Goal: Task Accomplishment & Management: Manage account settings

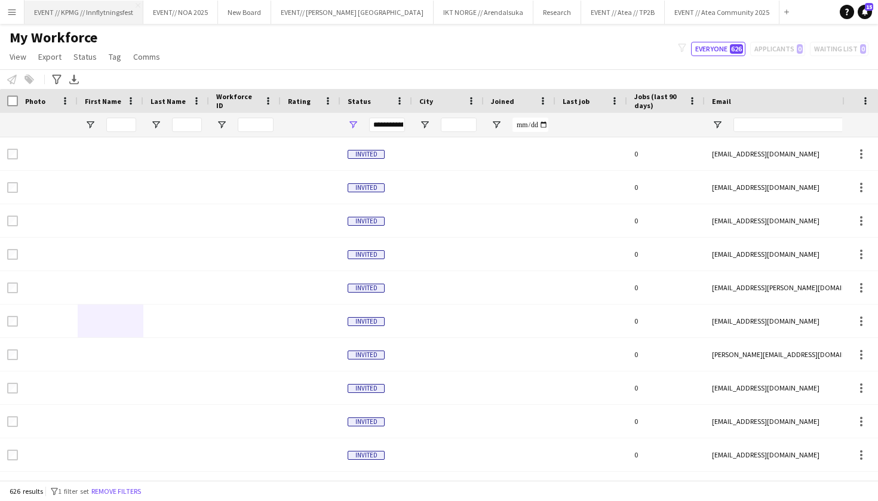
click at [100, 13] on button "EVENT // KPMG // Innflytningsfest Close" at bounding box center [84, 12] width 119 height 23
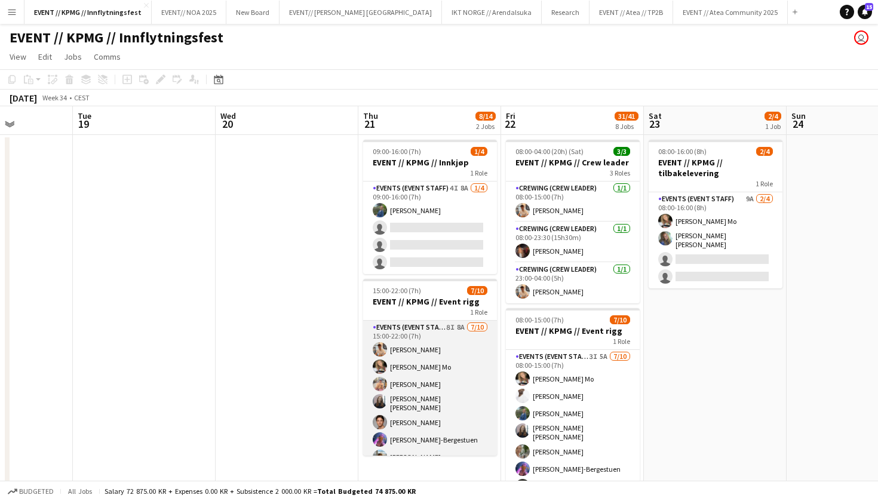
scroll to position [62, 0]
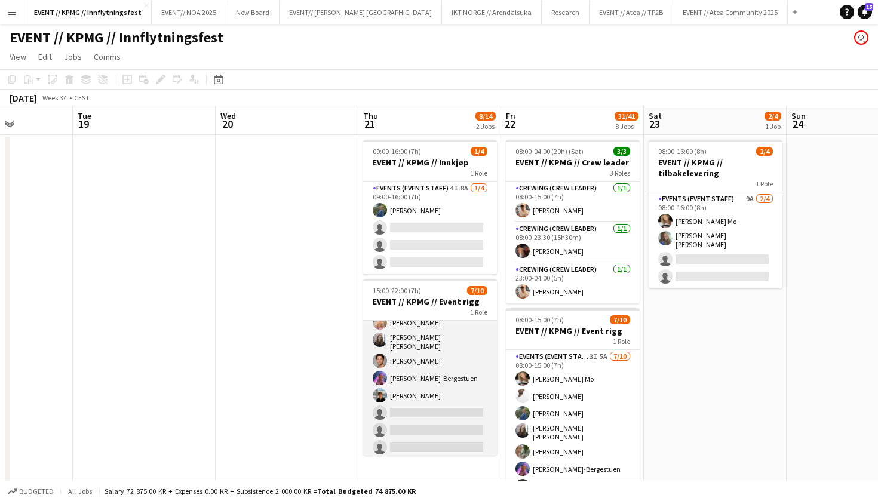
click at [466, 376] on app-card-role "Events (Event Staff) 8I 8A [DATE] 15:00-22:00 (7h) [PERSON_NAME] [PERSON_NAME] …" at bounding box center [430, 359] width 134 height 200
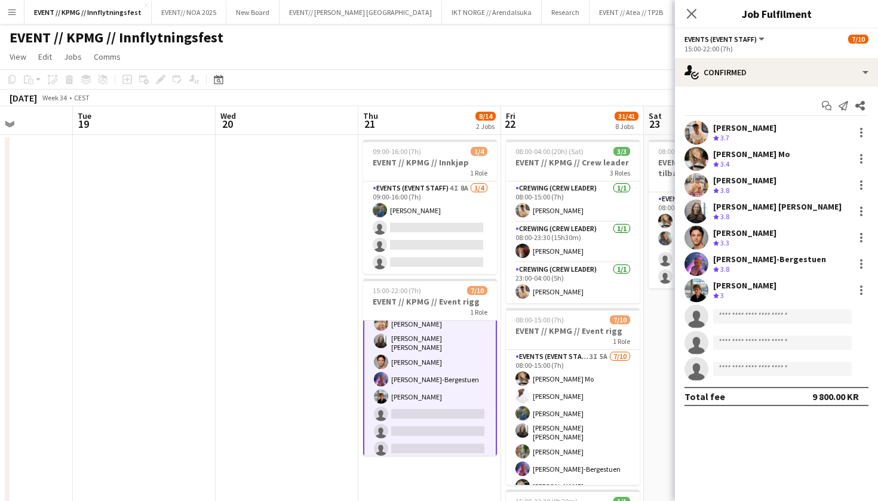
click at [745, 88] on div "Start chat Send notification Share [PERSON_NAME] Crew rating 3.7 [PERSON_NAME] …" at bounding box center [776, 251] width 203 height 329
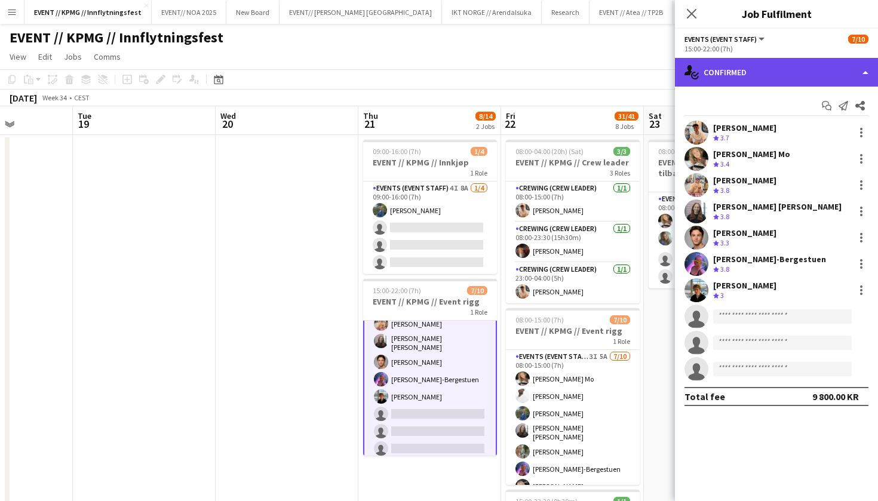
click at [786, 83] on div "single-neutral-actions-check-2 Confirmed" at bounding box center [776, 72] width 203 height 29
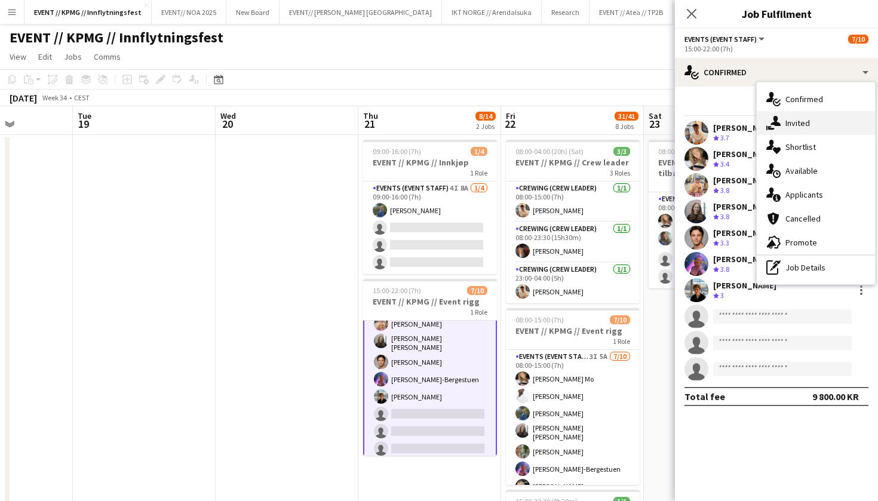
click at [810, 130] on div "single-neutral-actions-share-1 Invited" at bounding box center [816, 123] width 118 height 24
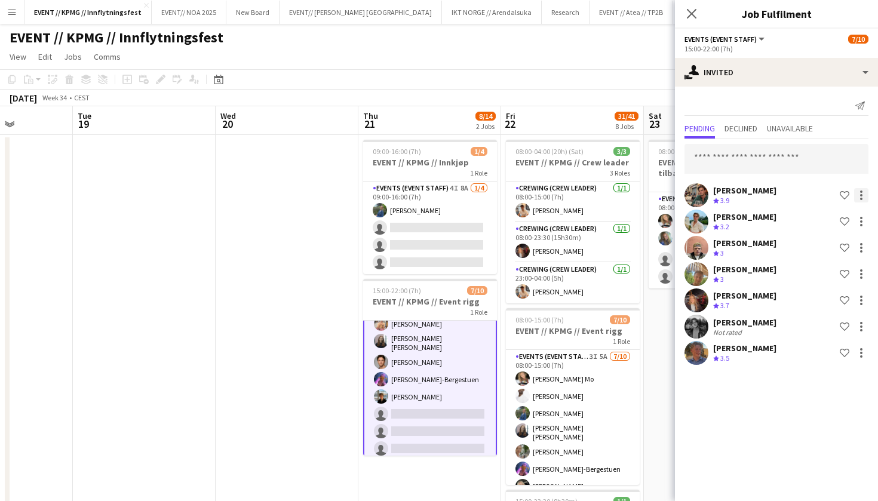
click at [862, 197] on div at bounding box center [862, 195] width 14 height 14
click at [817, 304] on span "Cancel invitation" at bounding box center [824, 303] width 70 height 10
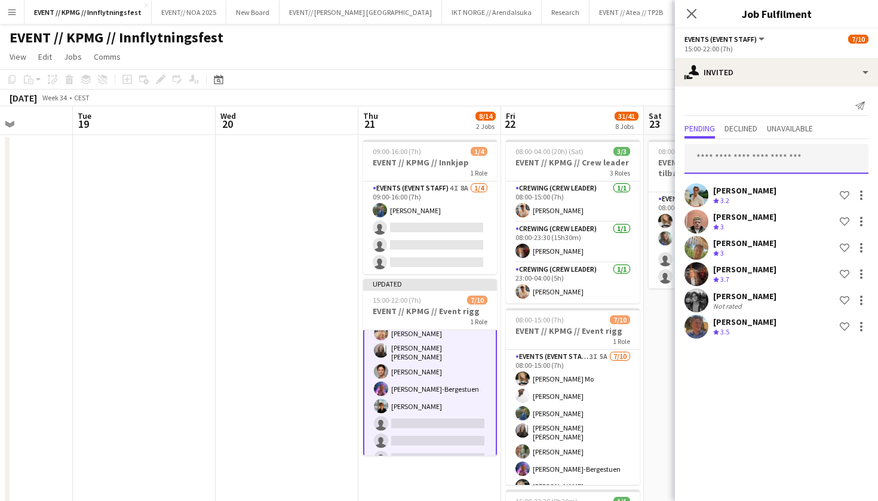
click at [791, 164] on input "text" at bounding box center [777, 159] width 184 height 30
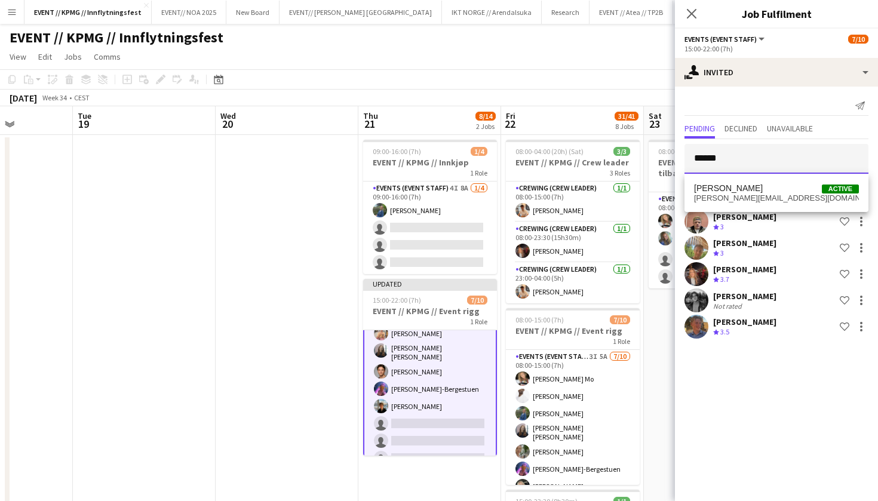
type input "******"
drag, startPoint x: 791, startPoint y: 164, endPoint x: 767, endPoint y: 195, distance: 39.2
click at [767, 195] on span "[PERSON_NAME][EMAIL_ADDRESS][DOMAIN_NAME]" at bounding box center [776, 199] width 165 height 10
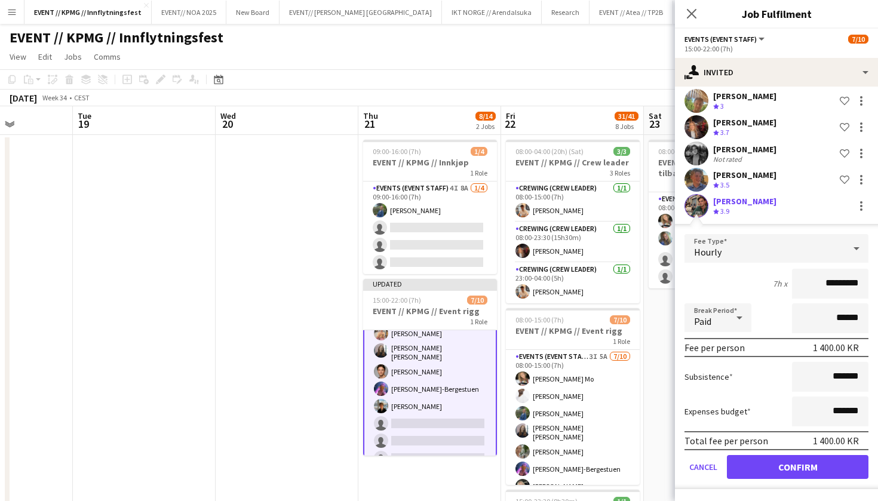
scroll to position [147, 0]
click at [783, 461] on button "Confirm" at bounding box center [798, 467] width 142 height 24
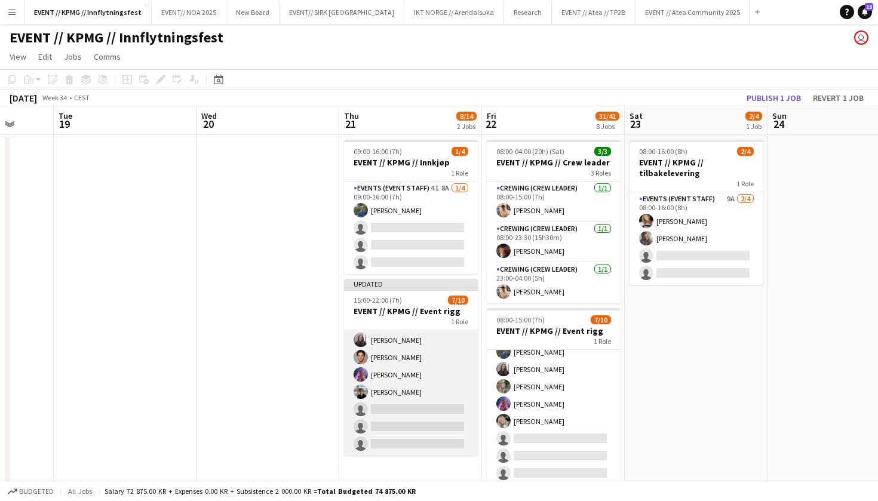
scroll to position [71, 0]
click at [427, 409] on app-card-role "Events (Event Staff) 7I 8A 7/10 15:00-22:00 (7h) Alban Idrizi Marte Jensen Mo F…" at bounding box center [411, 357] width 134 height 197
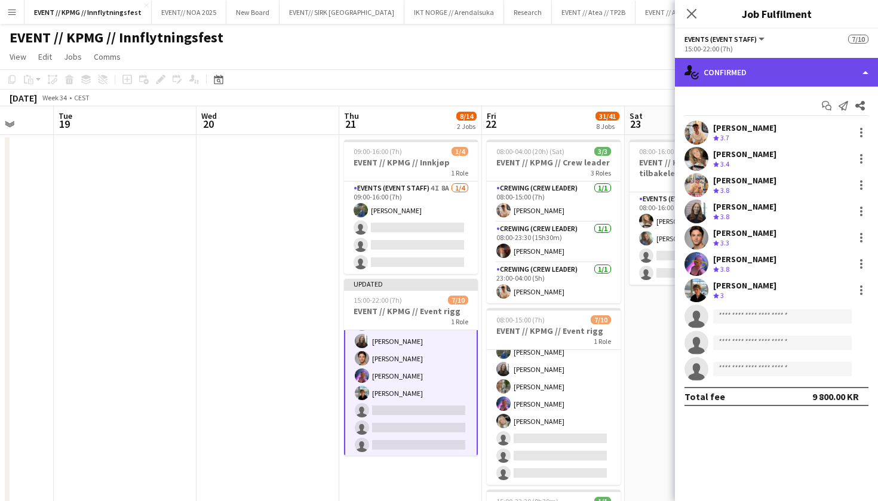
click at [780, 81] on div "single-neutral-actions-check-2 Confirmed" at bounding box center [776, 72] width 203 height 29
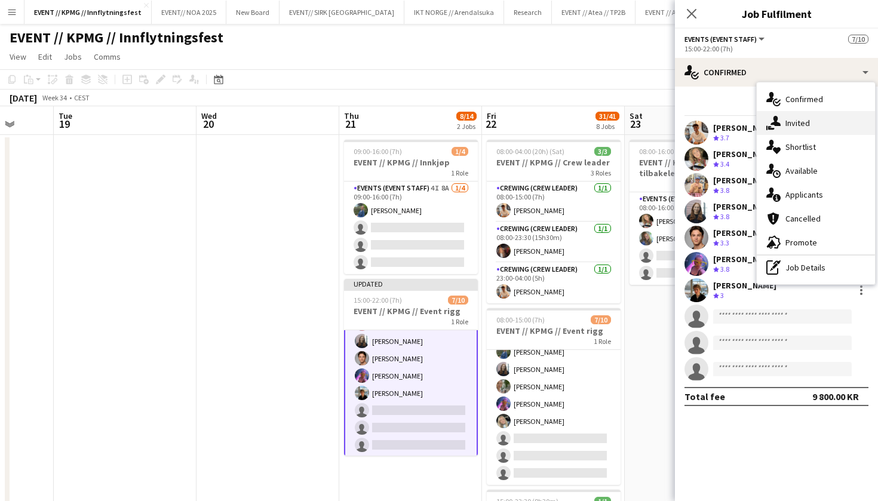
click at [804, 132] on div "single-neutral-actions-share-1 Invited" at bounding box center [816, 123] width 118 height 24
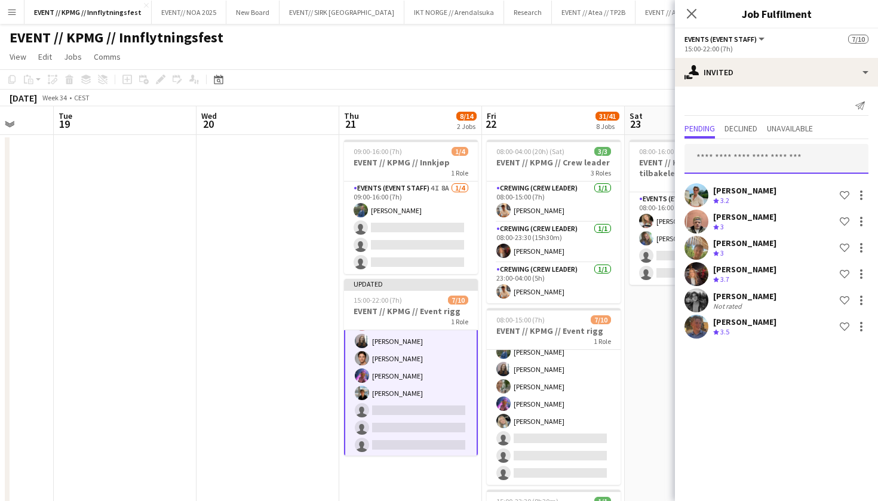
click at [784, 146] on input "text" at bounding box center [777, 159] width 184 height 30
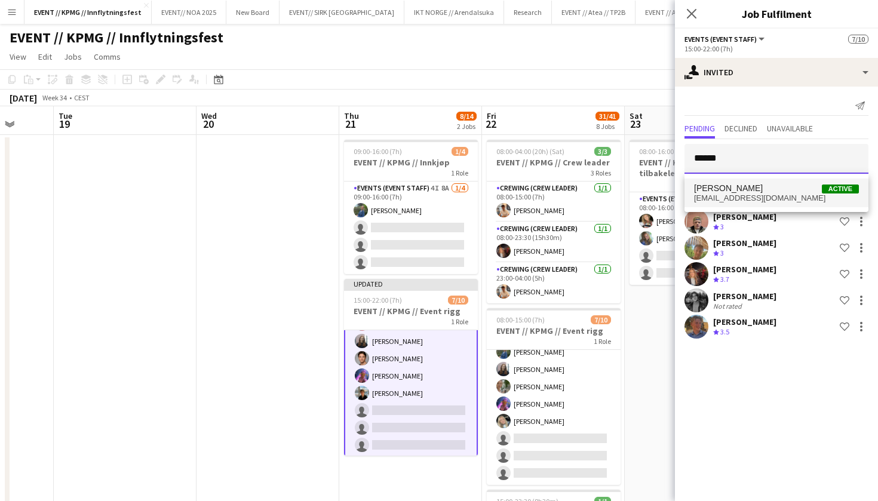
type input "******"
click at [786, 191] on span "Wilmer Borgnes Active" at bounding box center [776, 188] width 165 height 10
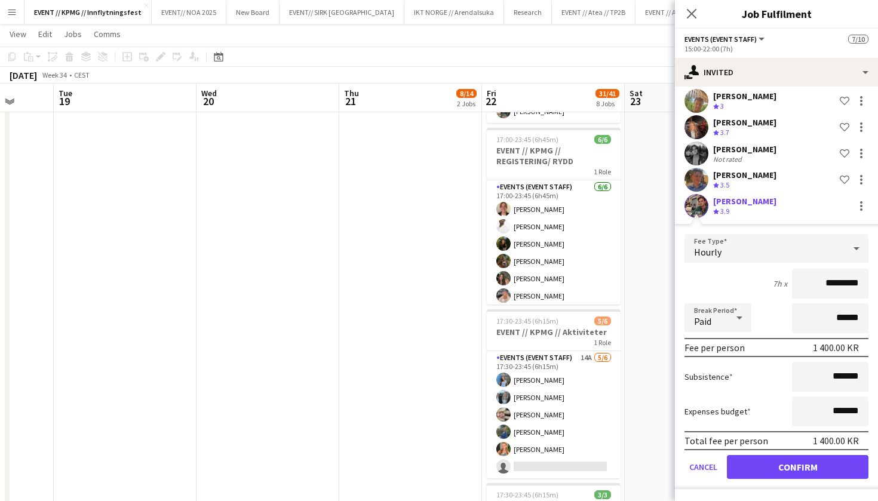
scroll to position [147, 0]
click at [786, 469] on button "Confirm" at bounding box center [798, 467] width 142 height 24
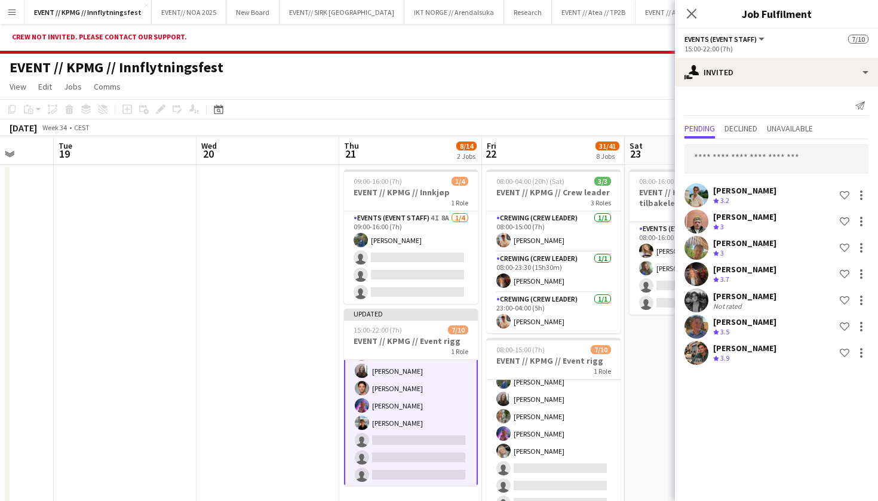
scroll to position [0, 0]
click at [746, 157] on input "text" at bounding box center [777, 159] width 184 height 30
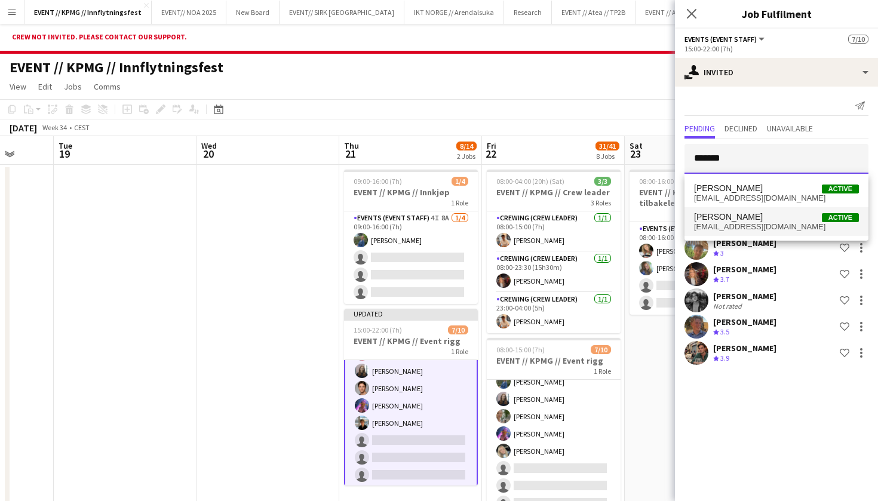
type input "*******"
click at [742, 218] on span "Bastian Solem" at bounding box center [728, 217] width 69 height 10
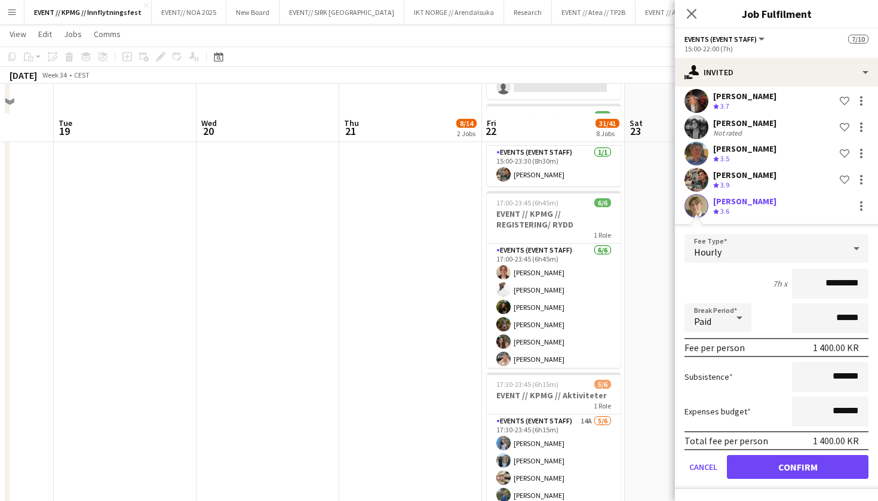
scroll to position [173, 0]
click at [781, 479] on form "Fee Type Hourly 7h x ********* Break Period Paid ****** Fee per person 1 400.00…" at bounding box center [776, 361] width 203 height 255
click at [766, 474] on button "Confirm" at bounding box center [798, 467] width 142 height 24
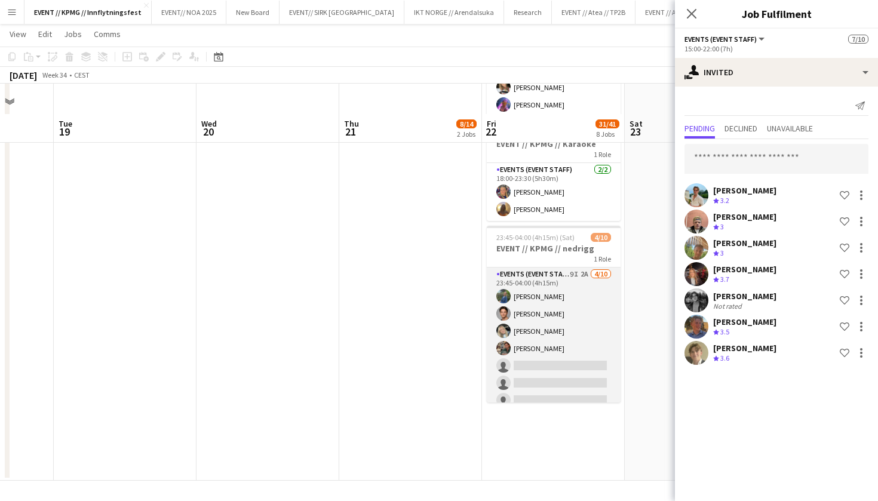
click at [576, 325] on app-card-role "Events (Event Staff) 9I 2A 4/10 23:45-04:00 (4h15m) Julia Iversen Ulrik Eeg Oda…" at bounding box center [554, 366] width 134 height 197
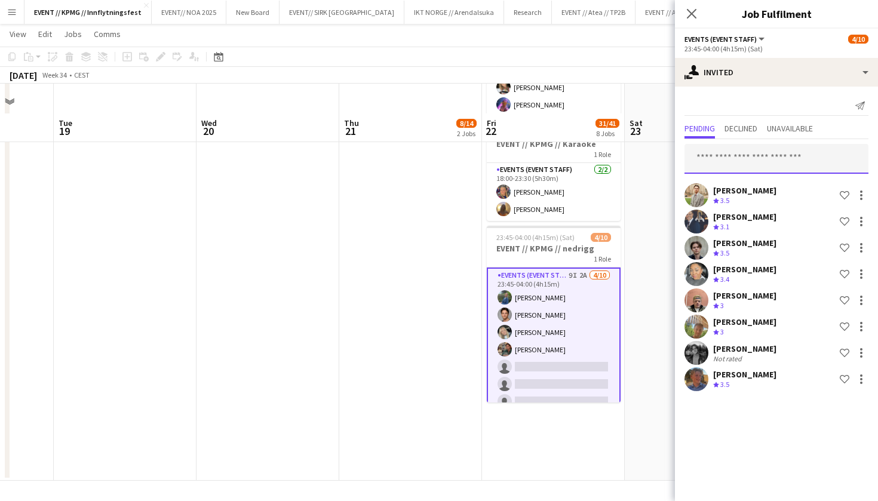
click at [812, 155] on input "text" at bounding box center [777, 159] width 184 height 30
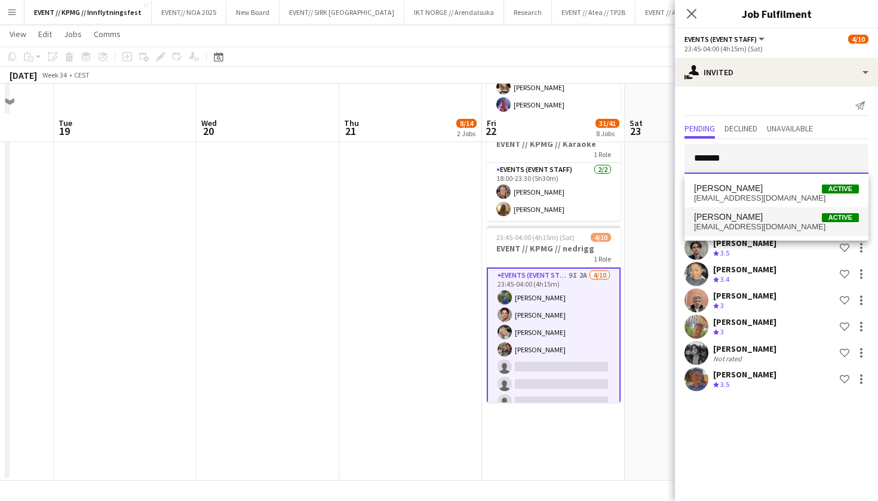
type input "*******"
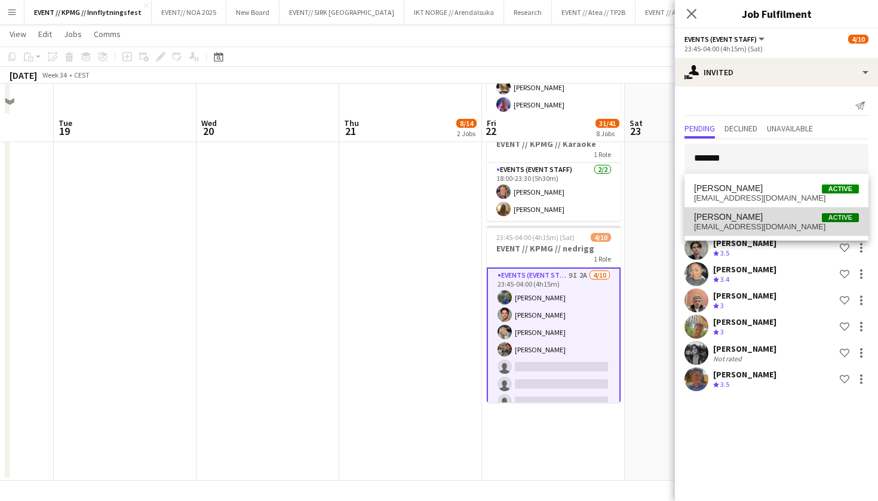
click at [774, 216] on span "Bastian Solem Active" at bounding box center [776, 217] width 165 height 10
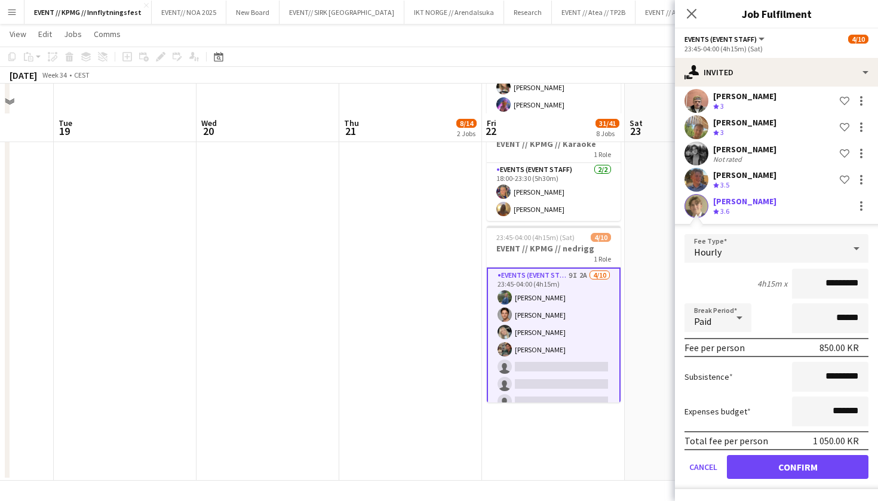
scroll to position [207, 0]
click at [822, 463] on button "Confirm" at bounding box center [798, 467] width 142 height 24
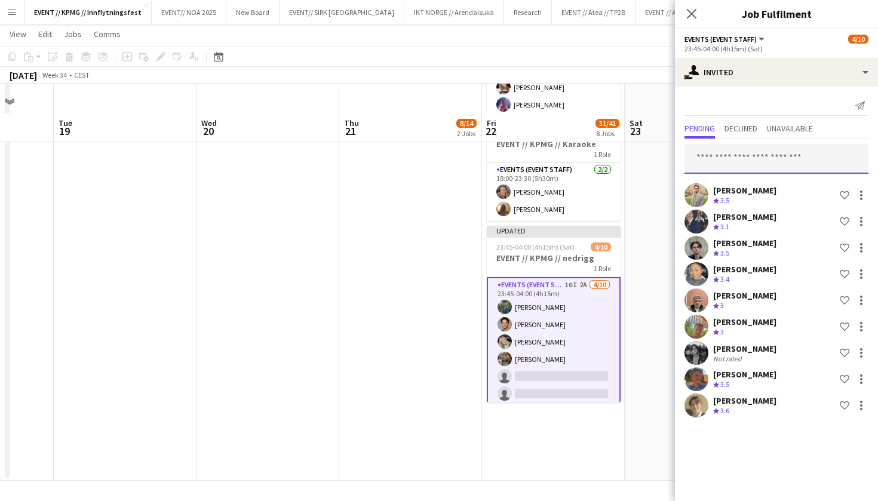
click at [786, 144] on input "text" at bounding box center [777, 159] width 184 height 30
type input "*******"
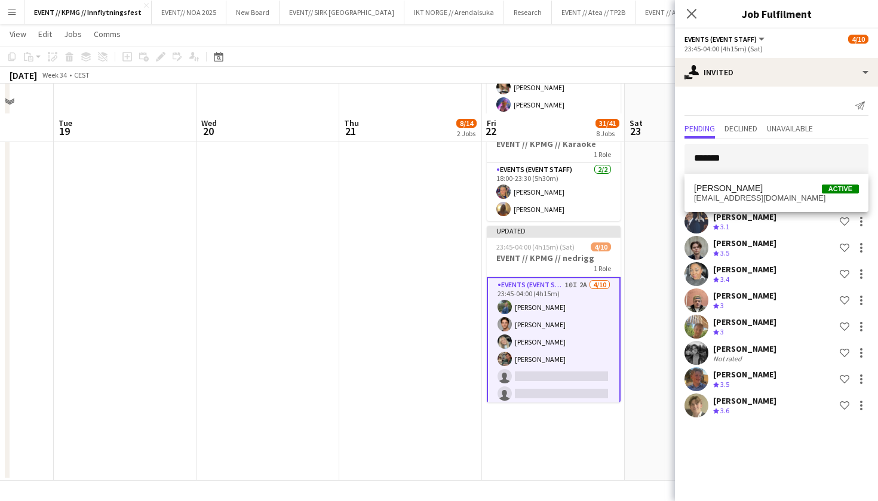
click at [771, 210] on div "Karsten Grøtterud Active karsten.grotterud@gmail.com" at bounding box center [777, 193] width 184 height 38
click at [803, 188] on span "Karsten Grøtterud Active" at bounding box center [776, 188] width 165 height 10
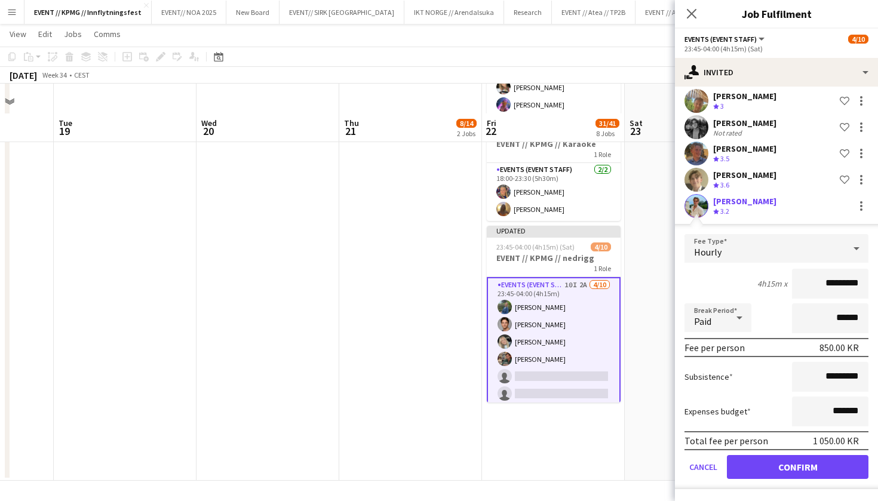
scroll to position [234, 0]
click at [790, 468] on button "Confirm" at bounding box center [798, 467] width 142 height 24
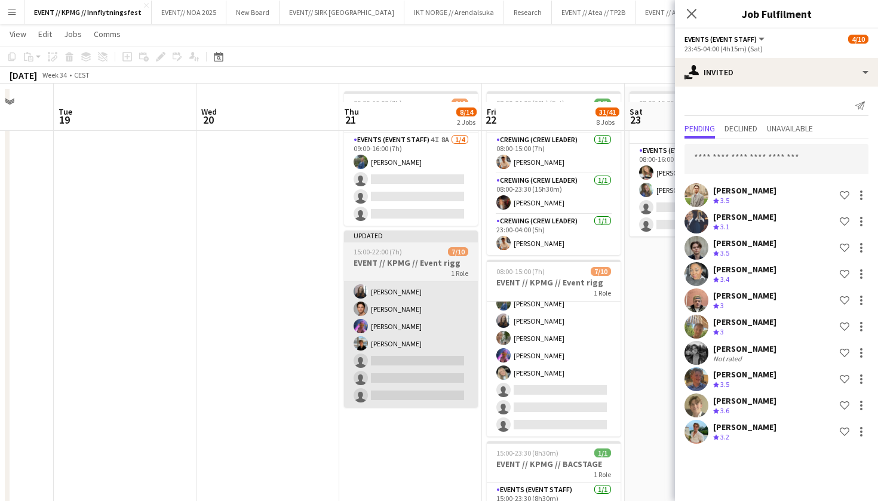
scroll to position [104, 0]
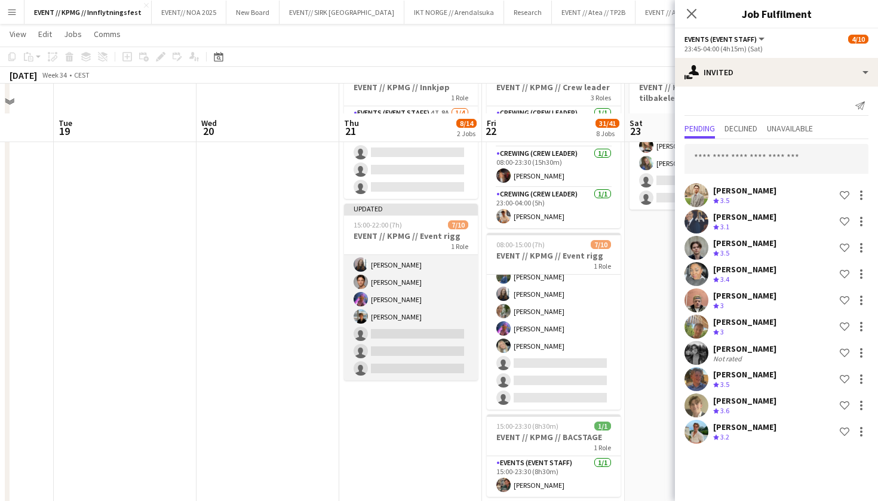
click at [425, 353] on app-card-role "Events (Event Staff) 8I 8A [DATE] 15:00-22:00 (7h) [PERSON_NAME] [PERSON_NAME] …" at bounding box center [411, 282] width 134 height 197
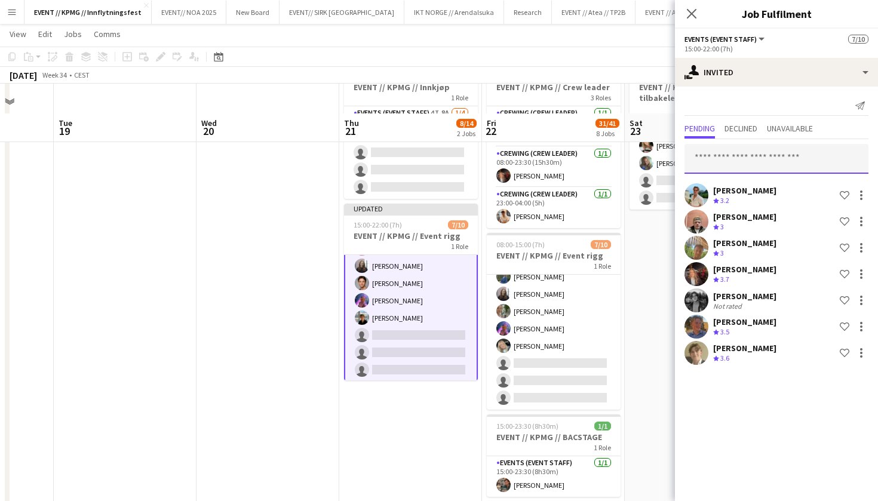
click at [758, 164] on input "text" at bounding box center [777, 159] width 184 height 30
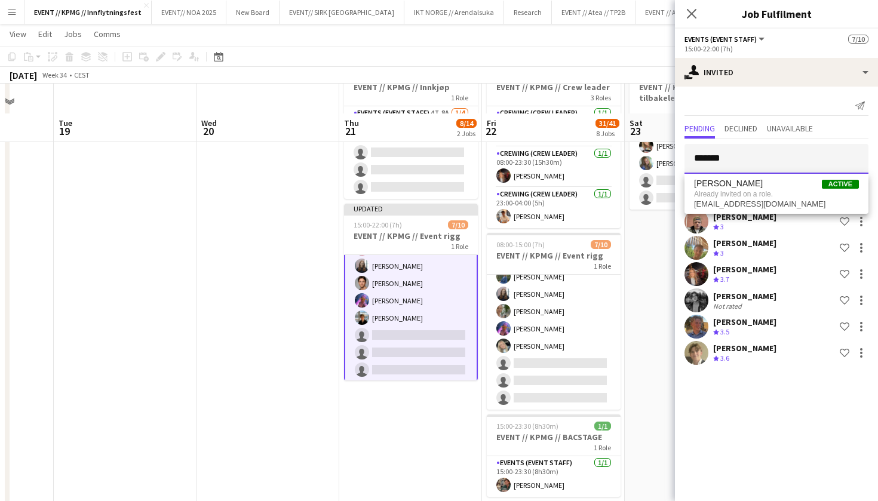
type input "*******"
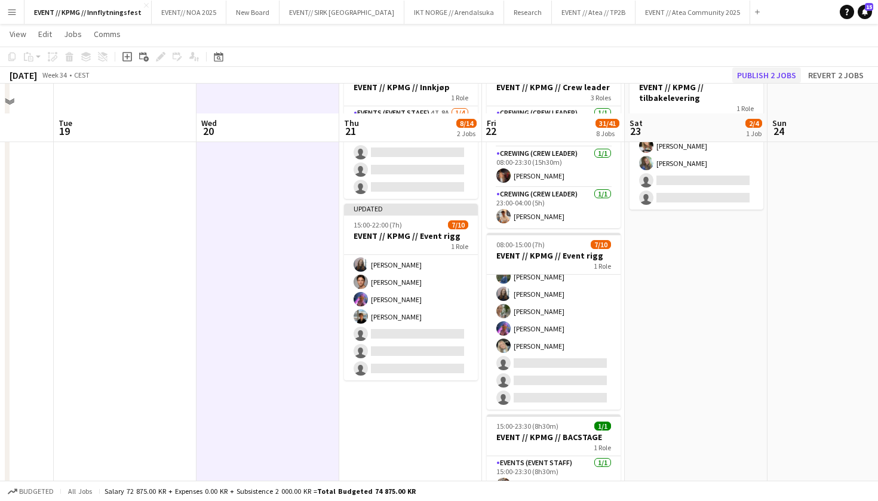
click at [773, 76] on button "Publish 2 jobs" at bounding box center [767, 76] width 69 height 16
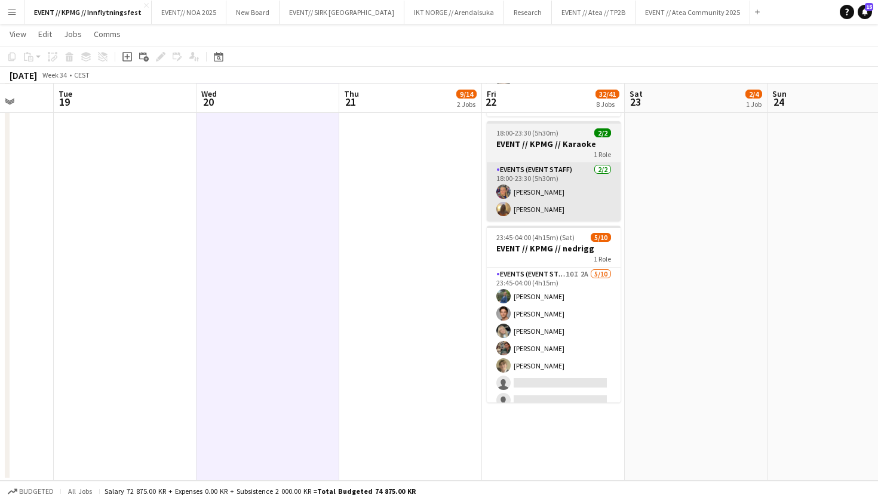
scroll to position [932, 0]
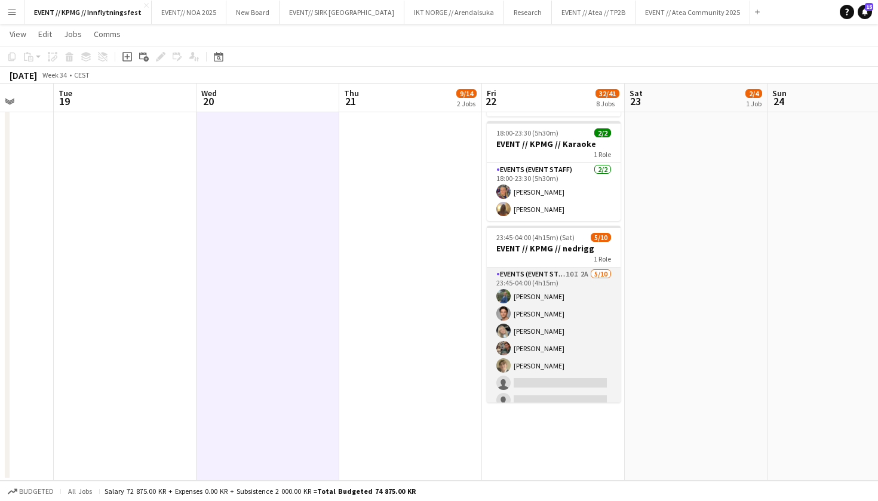
click at [538, 348] on app-card-role "Events (Event Staff) 10I 2A 5/10 23:45-04:00 (4h15m) Julia Iversen Ulrik Eeg Od…" at bounding box center [554, 366] width 134 height 197
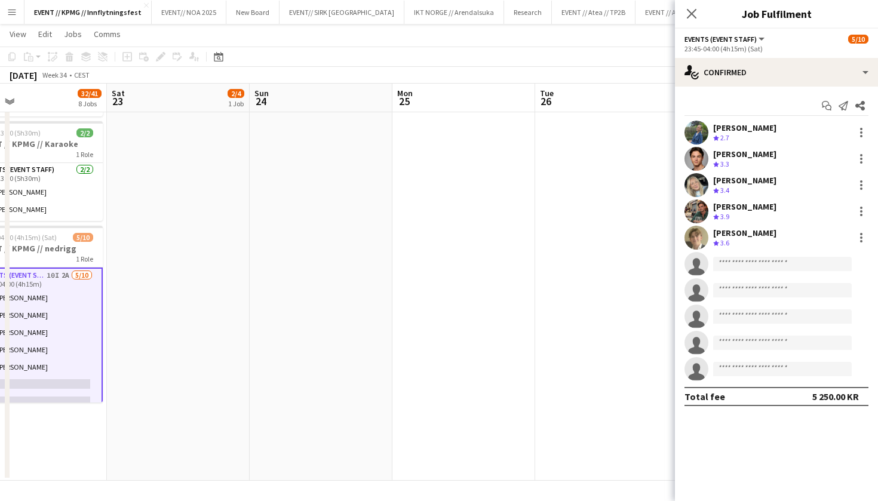
scroll to position [0, 349]
